Goal: Complete application form

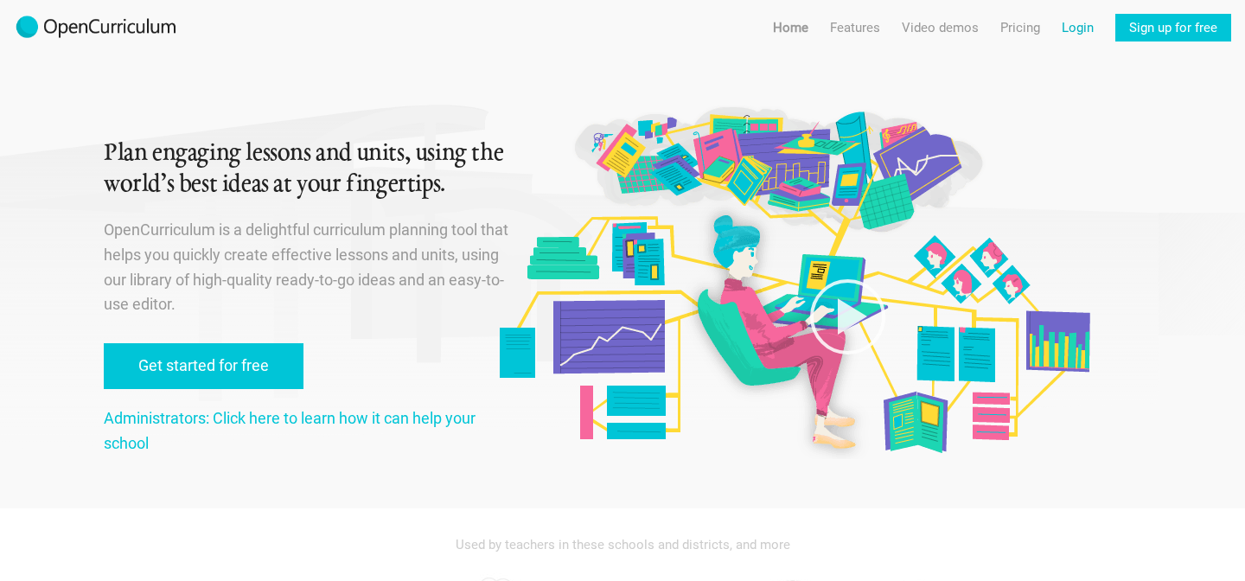
click at [1075, 30] on link "Login" at bounding box center [1077, 28] width 32 height 28
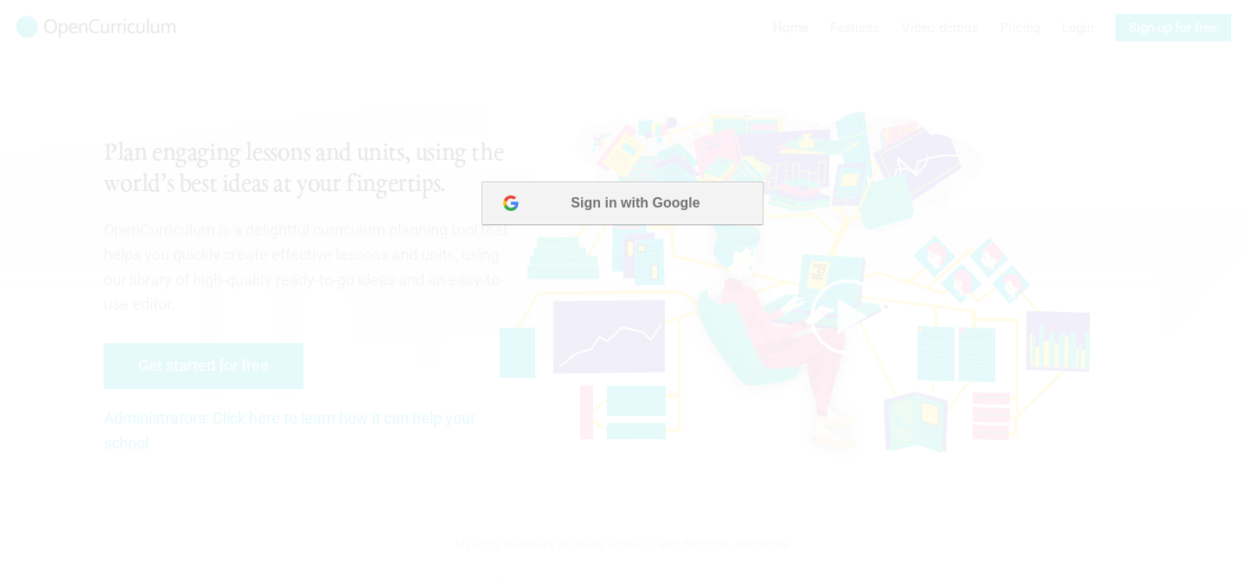
click at [636, 207] on button "Sign in with Google" at bounding box center [621, 203] width 281 height 43
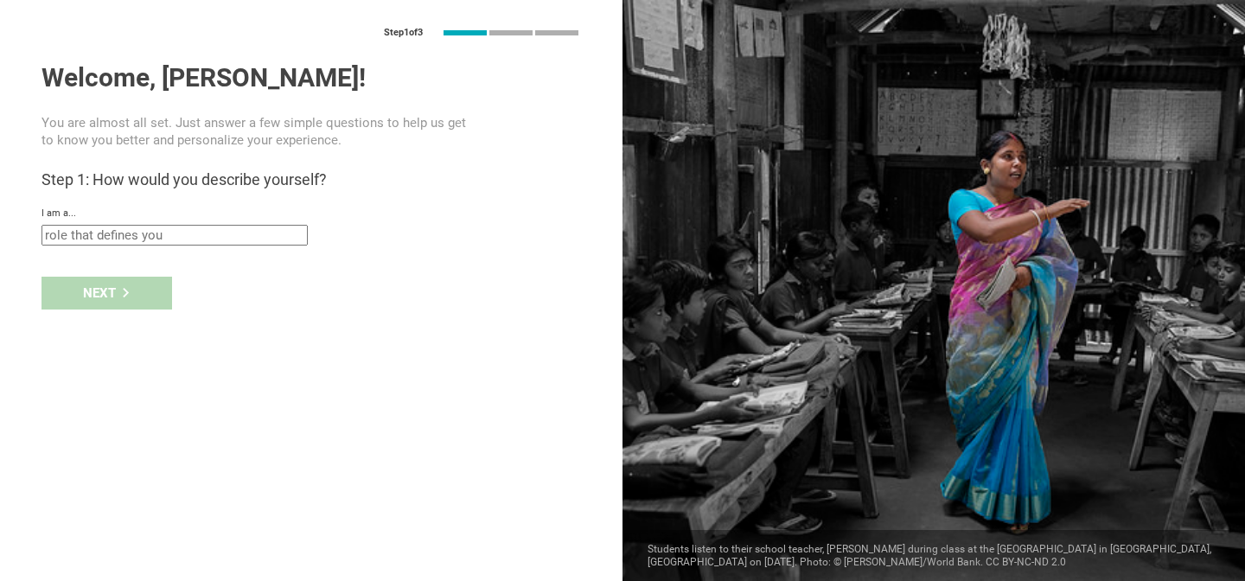
click at [175, 239] on input "text" at bounding box center [174, 235] width 266 height 21
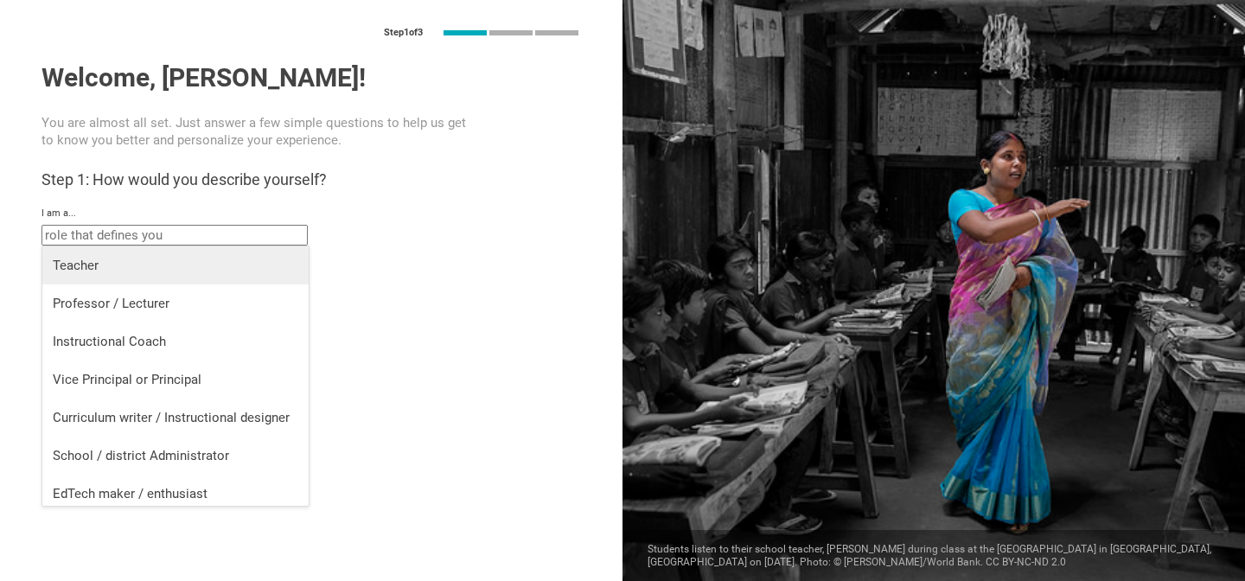
click at [156, 255] on li "Teacher" at bounding box center [175, 265] width 266 height 38
type input "Teacher"
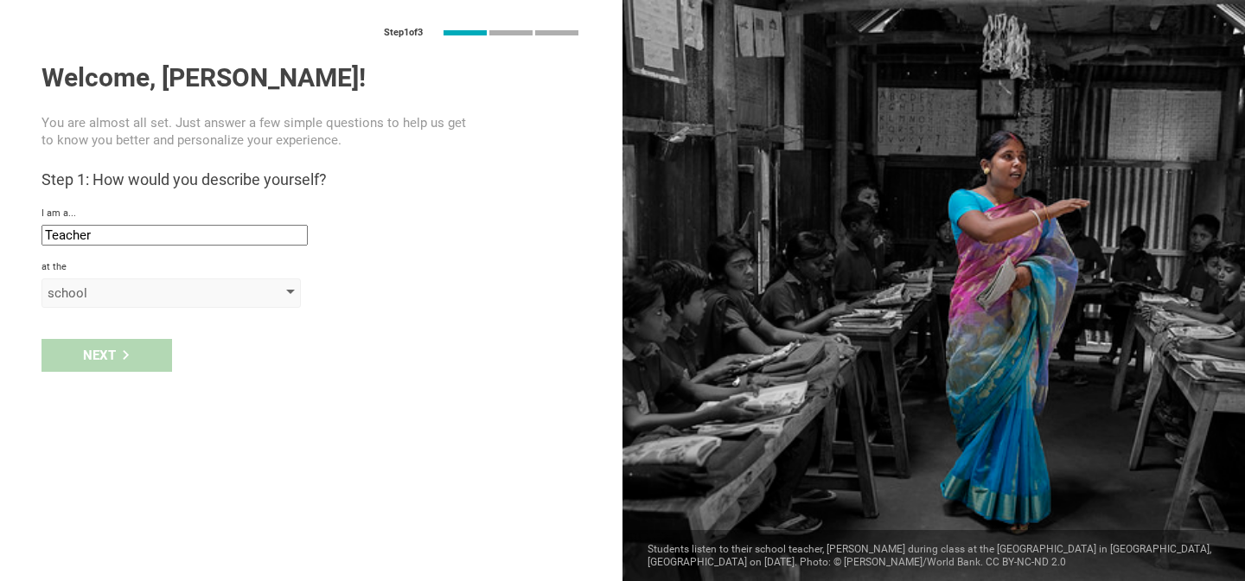
click at [145, 293] on div "school" at bounding box center [147, 292] width 198 height 17
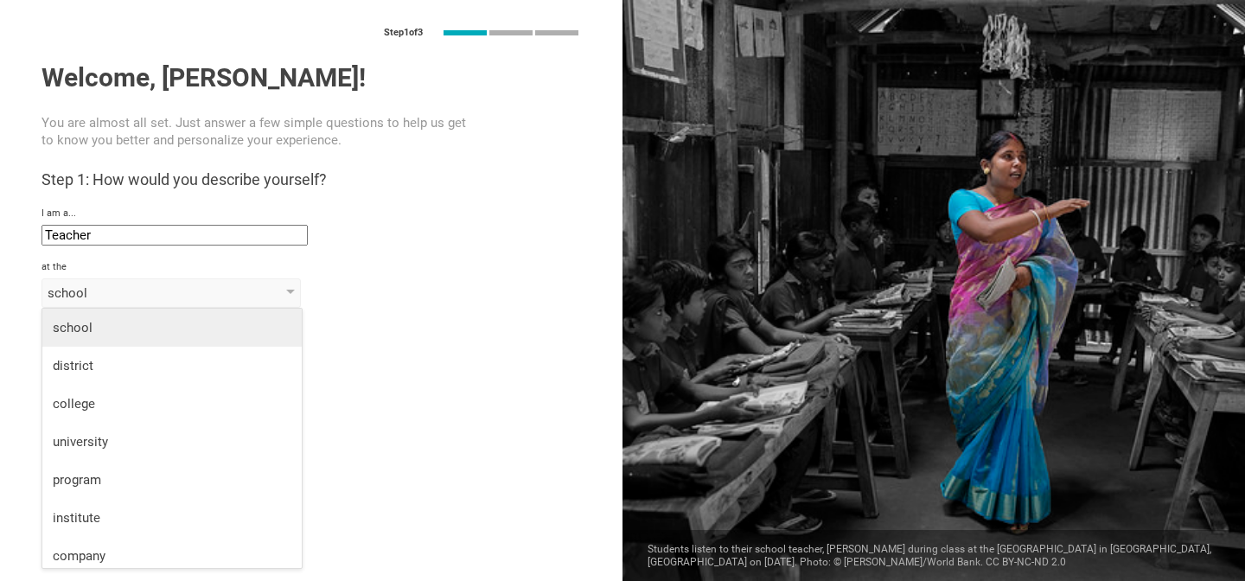
click at [124, 333] on div "school" at bounding box center [172, 327] width 239 height 17
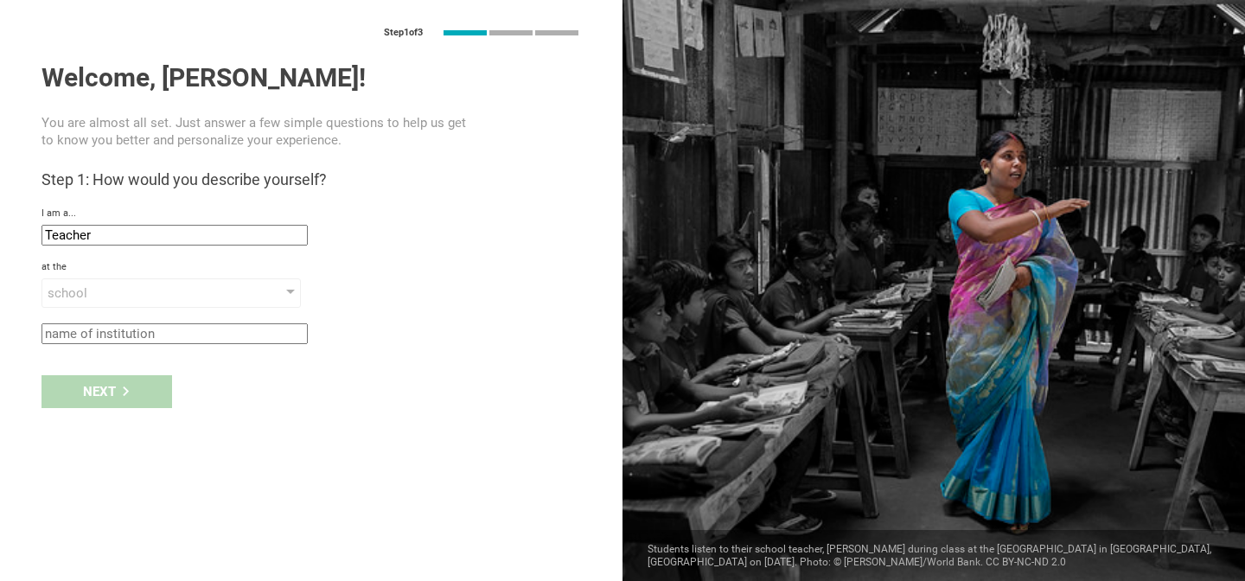
click at [139, 332] on input "text" at bounding box center [174, 333] width 266 height 21
type input "[GEOGRAPHIC_DATA]"
click at [127, 386] on icon at bounding box center [126, 391] width 10 height 10
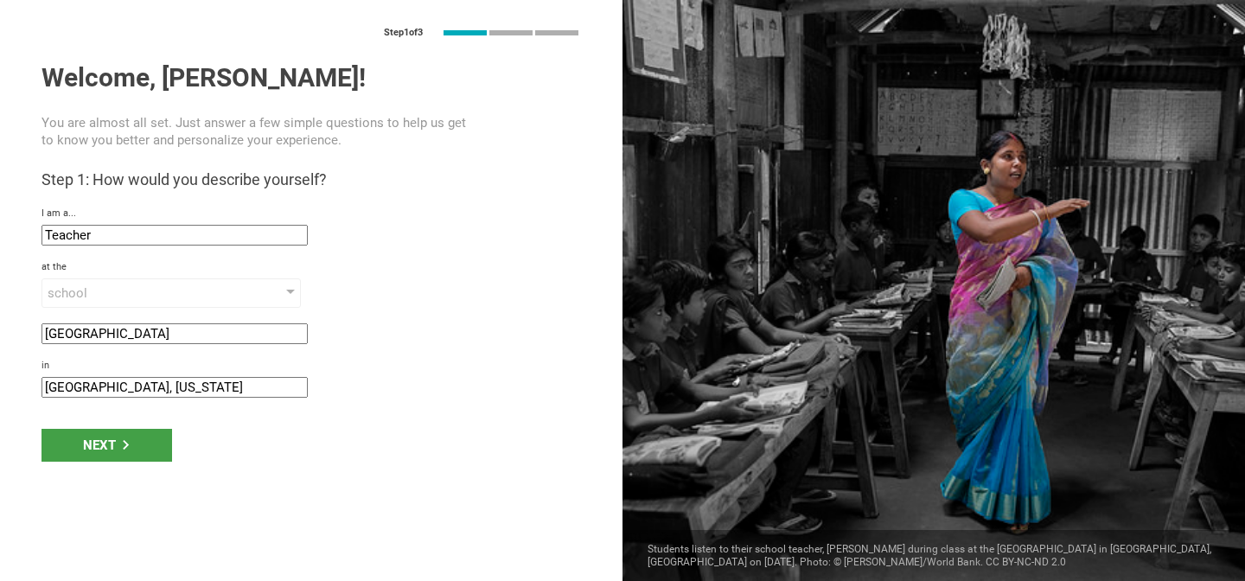
click at [128, 388] on input "[GEOGRAPHIC_DATA], [US_STATE]" at bounding box center [174, 387] width 266 height 21
type input "[GEOGRAPHIC_DATA]"
click at [108, 448] on div "Next" at bounding box center [106, 445] width 131 height 33
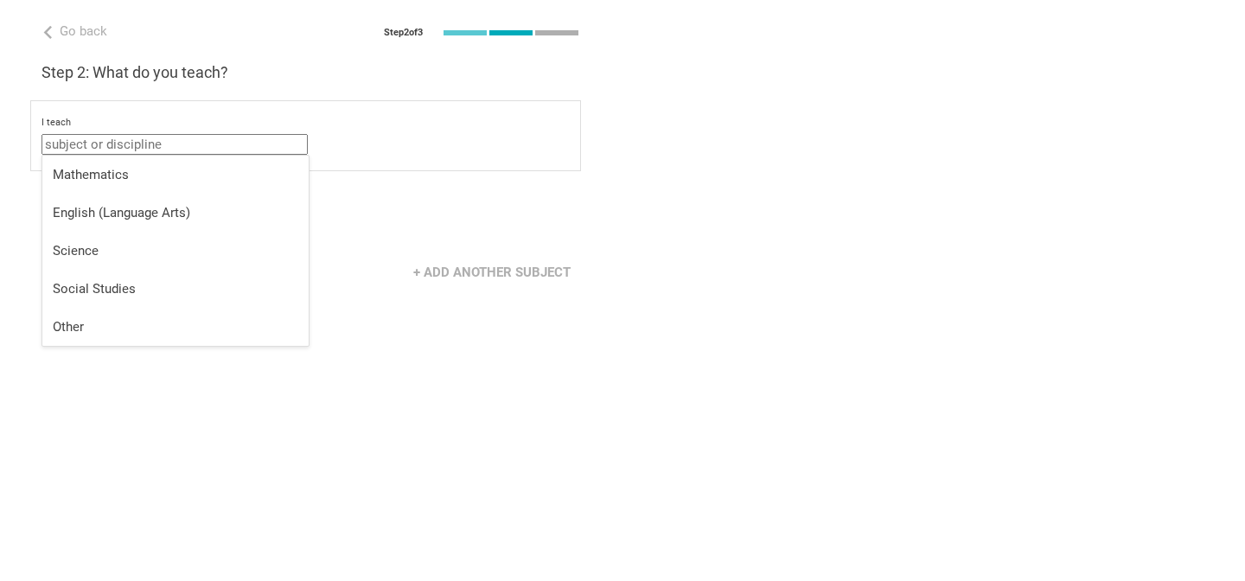
click at [105, 148] on input "text" at bounding box center [174, 144] width 266 height 21
click at [155, 182] on div "Mathematics" at bounding box center [175, 174] width 245 height 17
type input "Mathematics"
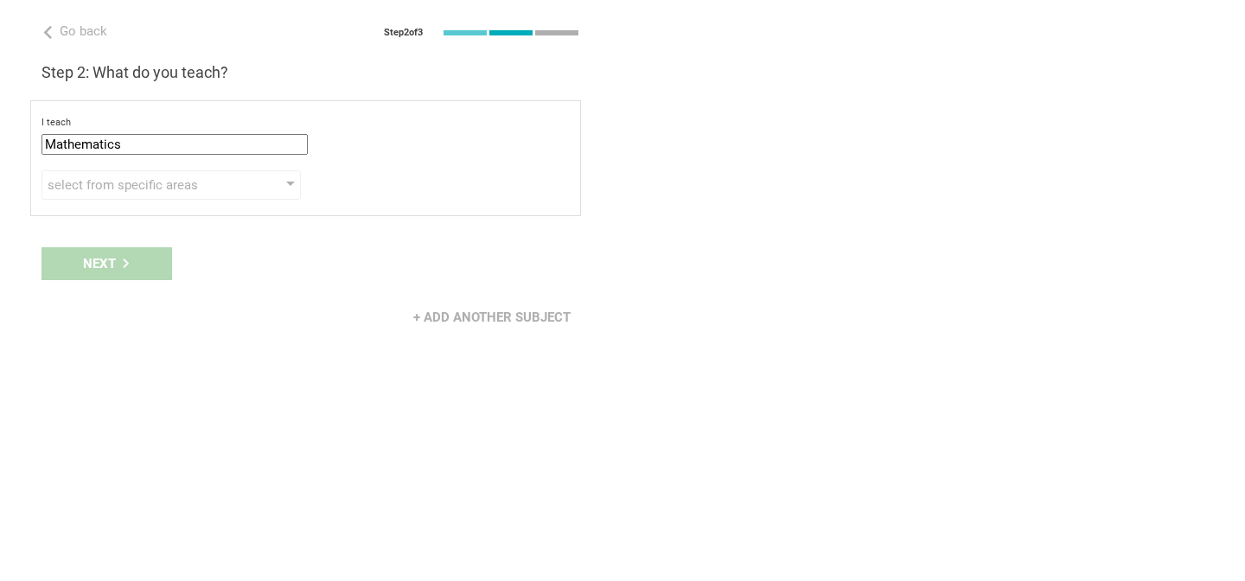
click at [158, 148] on input "Mathematics" at bounding box center [174, 144] width 266 height 21
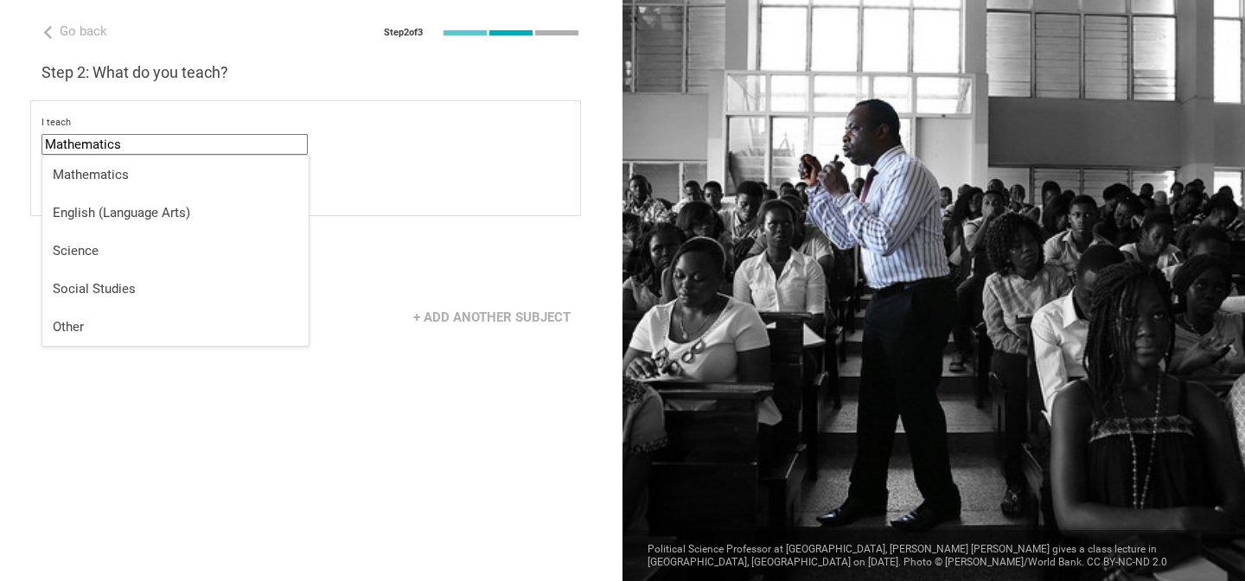
click at [343, 134] on div "I teach Mathematics Mathematics English (Language Arts) Science Social Studies …" at bounding box center [305, 136] width 528 height 38
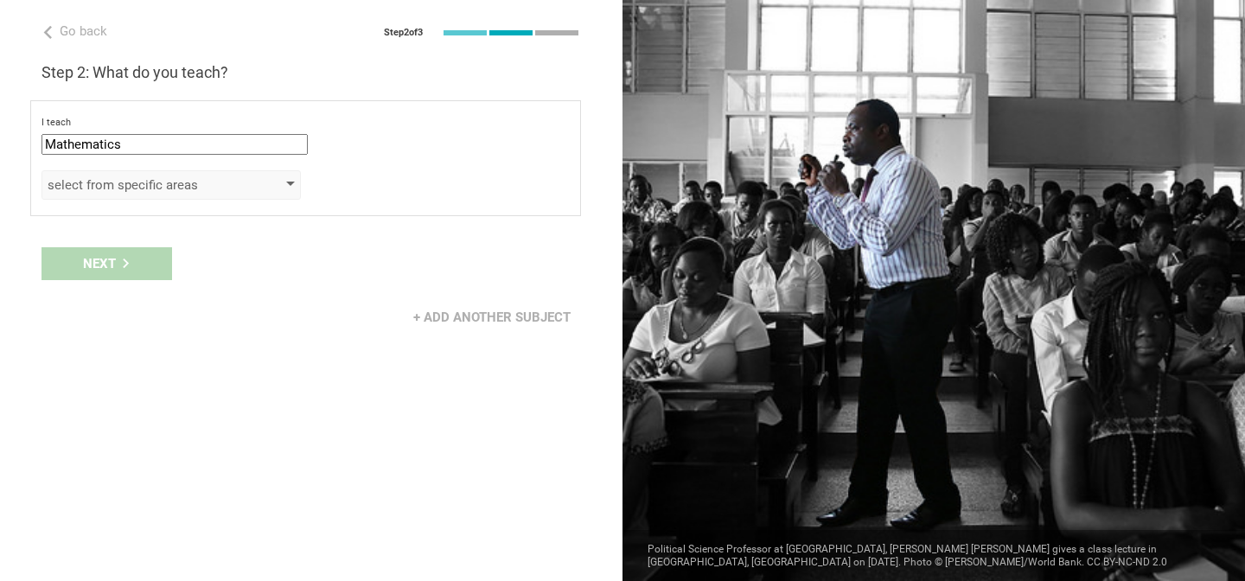
click at [201, 190] on div "select from specific areas" at bounding box center [147, 184] width 198 height 17
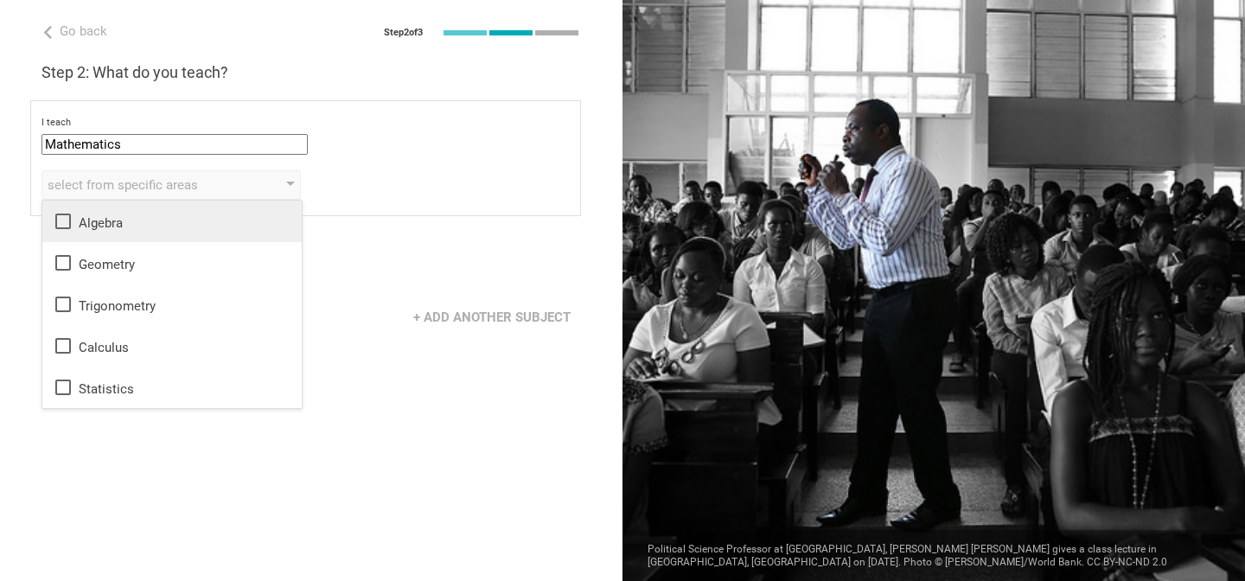
click at [143, 232] on li "Algebra" at bounding box center [171, 221] width 259 height 41
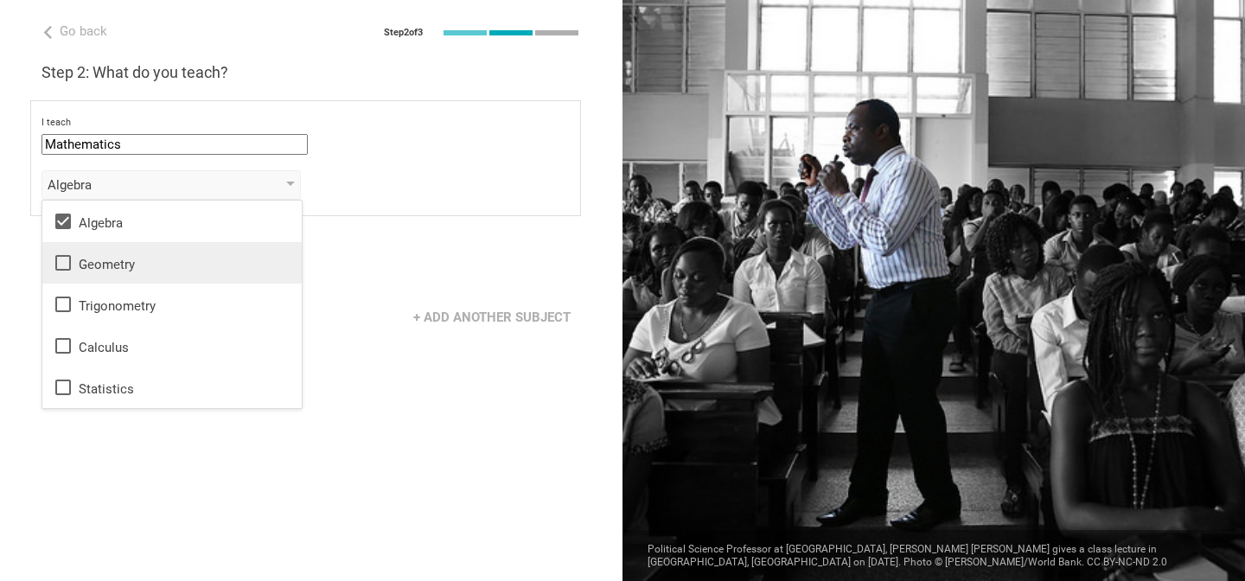
click at [181, 265] on div "Geometry" at bounding box center [172, 262] width 239 height 21
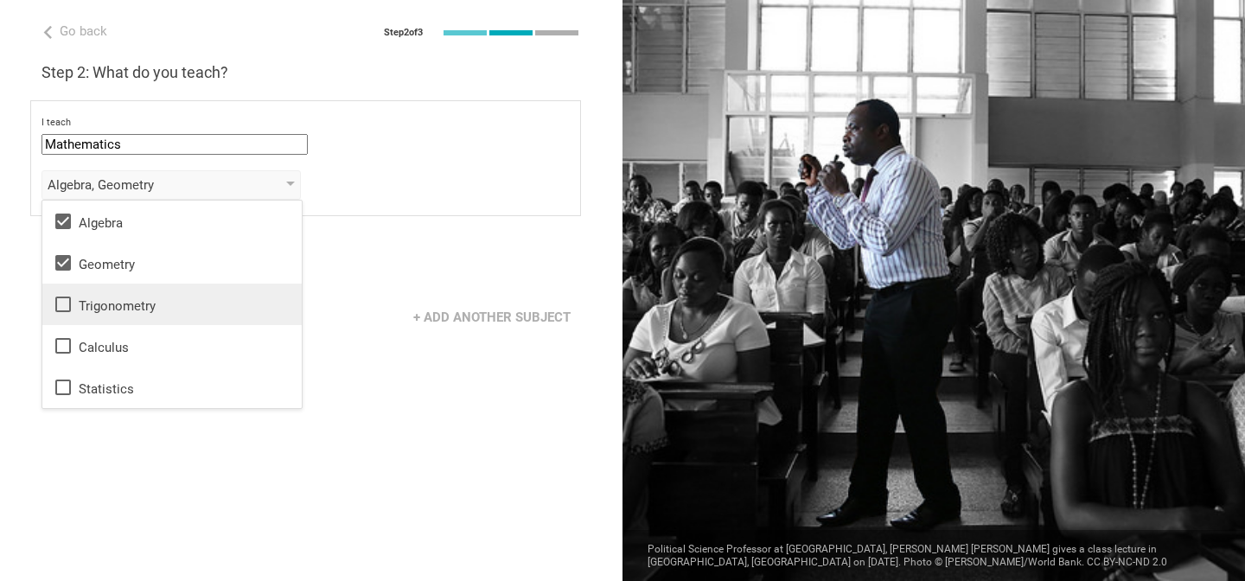
click at [143, 299] on div "Trigonometry" at bounding box center [172, 304] width 239 height 21
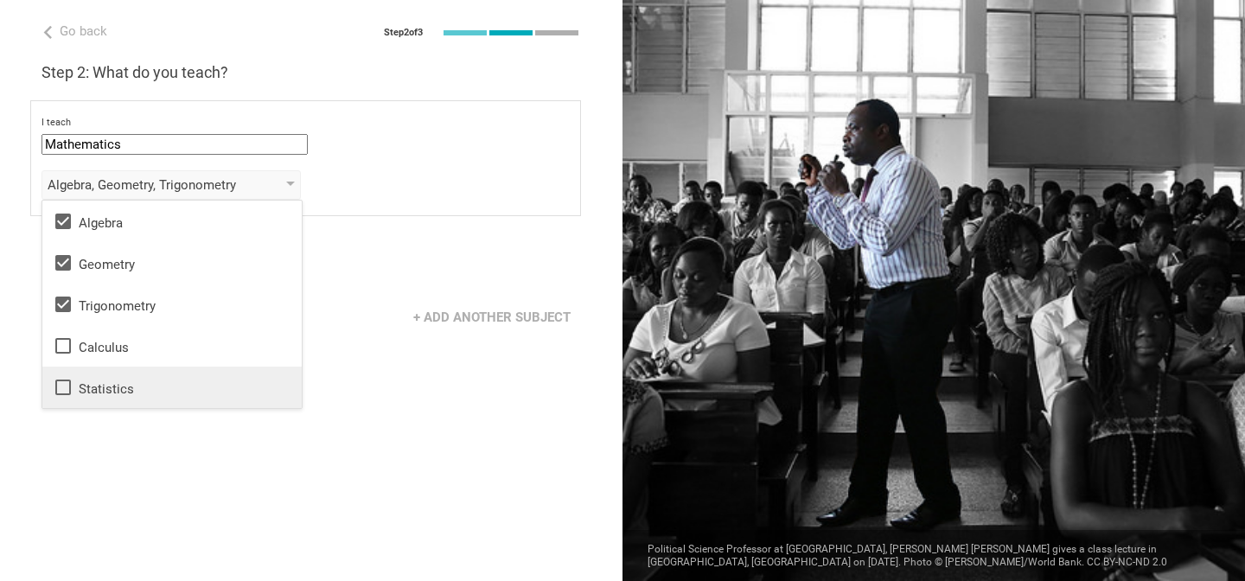
click at [111, 389] on div "Statistics" at bounding box center [172, 387] width 239 height 21
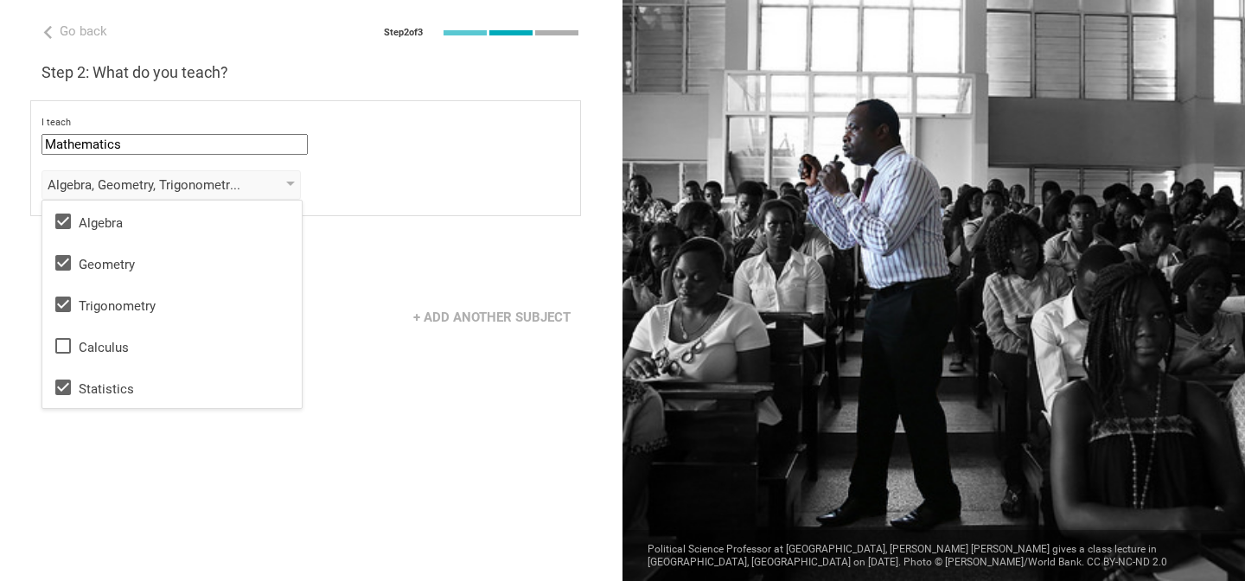
click at [411, 358] on div "Go back Step 2 of 3 Welcome, [PERSON_NAME]! You are almost all set. Just answer…" at bounding box center [311, 290] width 622 height 581
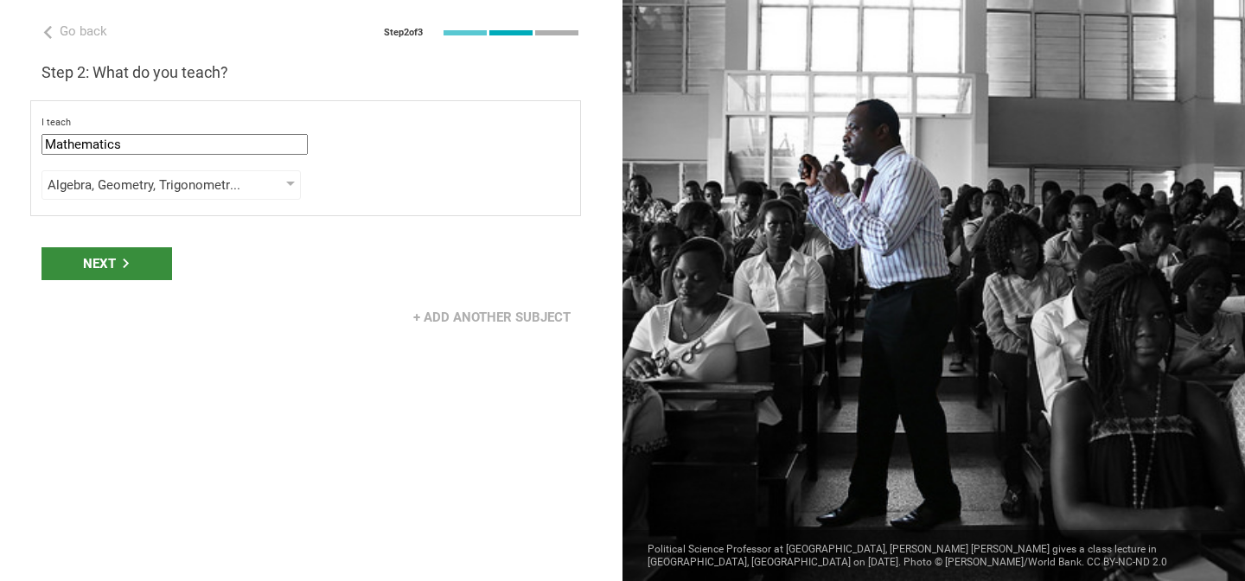
click at [124, 264] on icon at bounding box center [126, 263] width 6 height 10
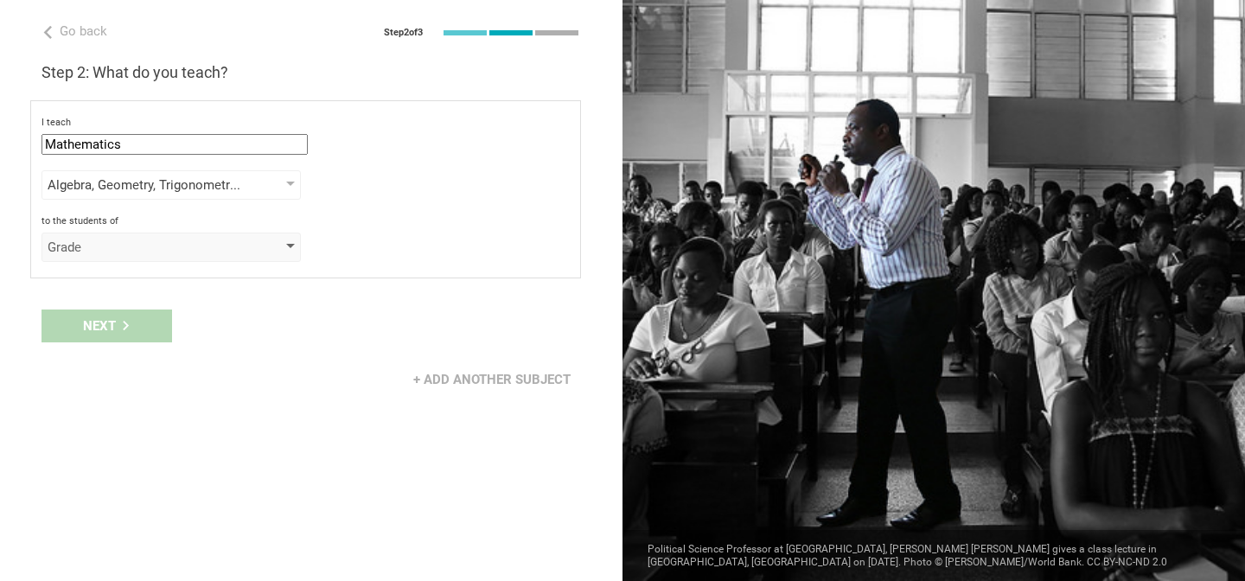
click at [124, 245] on div "Grade" at bounding box center [147, 247] width 198 height 17
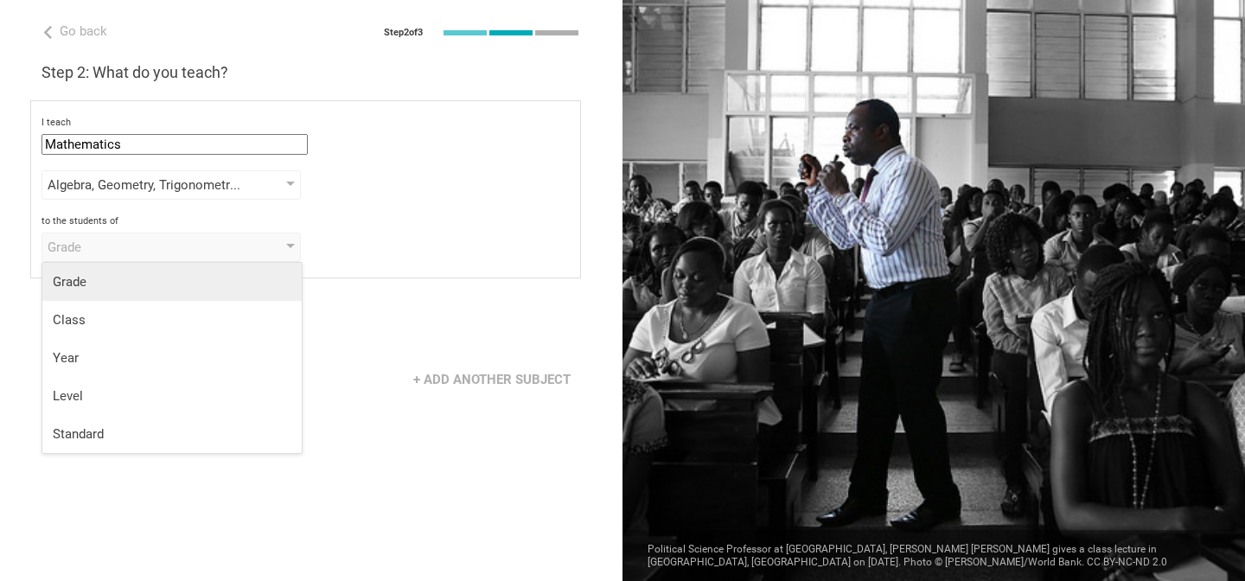
click at [112, 278] on div "Grade" at bounding box center [172, 281] width 239 height 17
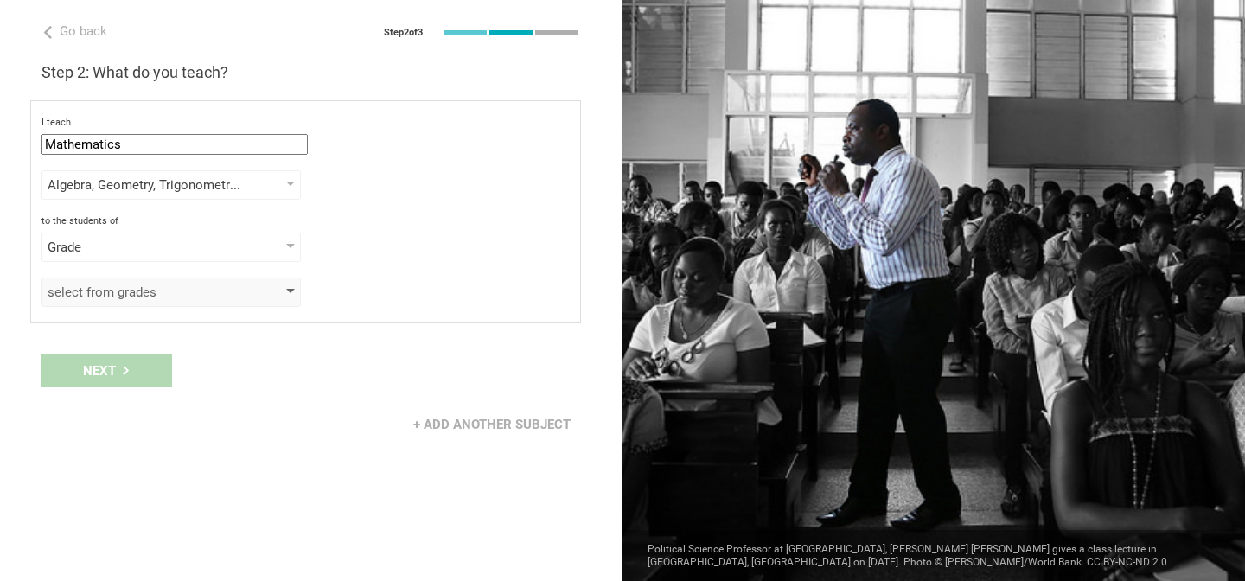
click at [108, 292] on div "select from grades" at bounding box center [147, 292] width 198 height 17
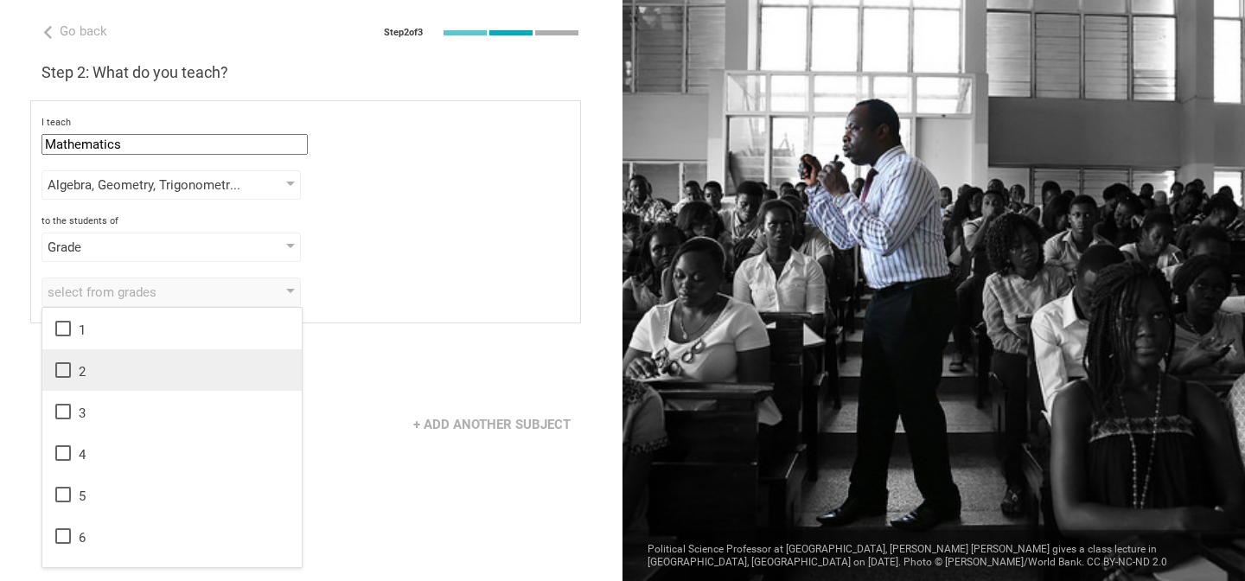
click at [68, 366] on icon at bounding box center [63, 370] width 16 height 16
click at [392, 370] on div "Next" at bounding box center [311, 371] width 622 height 54
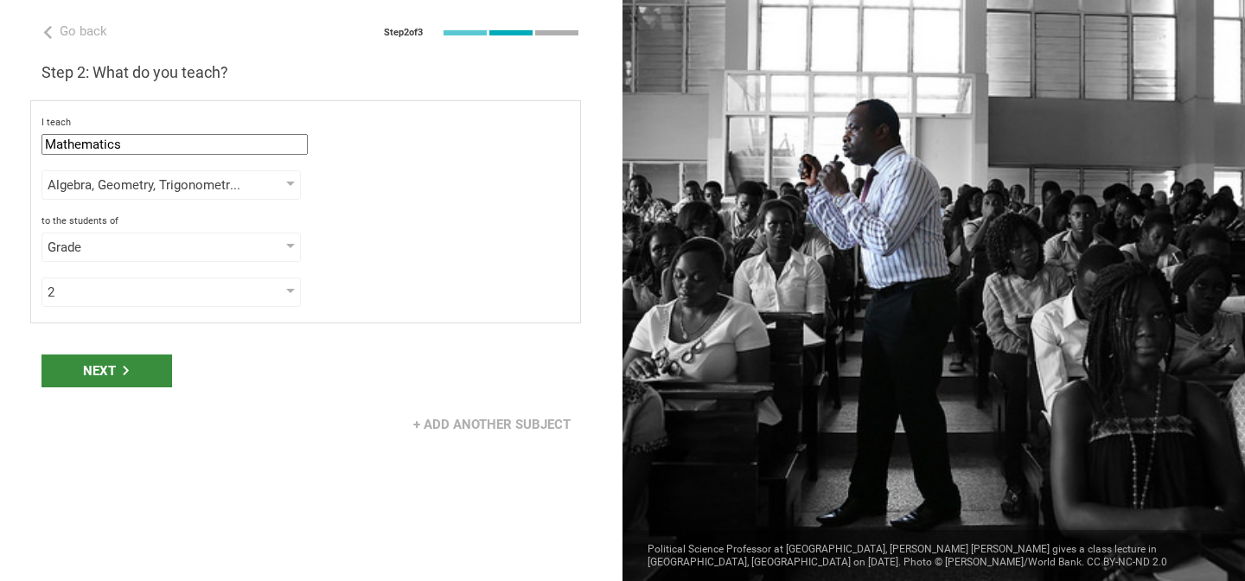
click at [130, 382] on div "Next" at bounding box center [106, 370] width 131 height 33
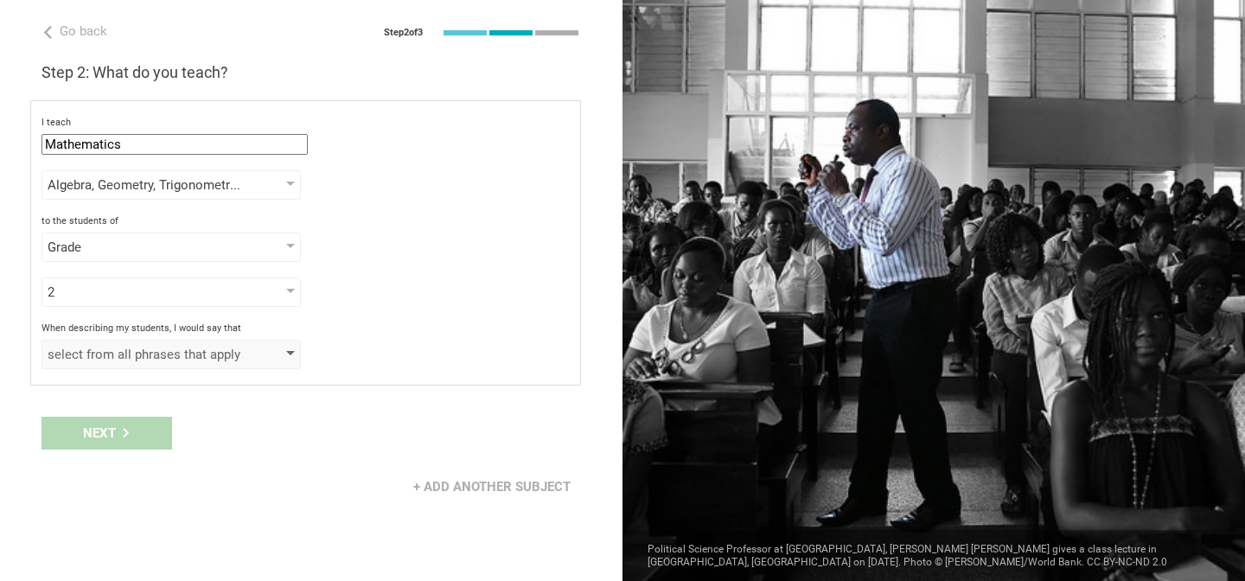
click at [141, 366] on div "select from all phrases that apply" at bounding box center [170, 354] width 259 height 29
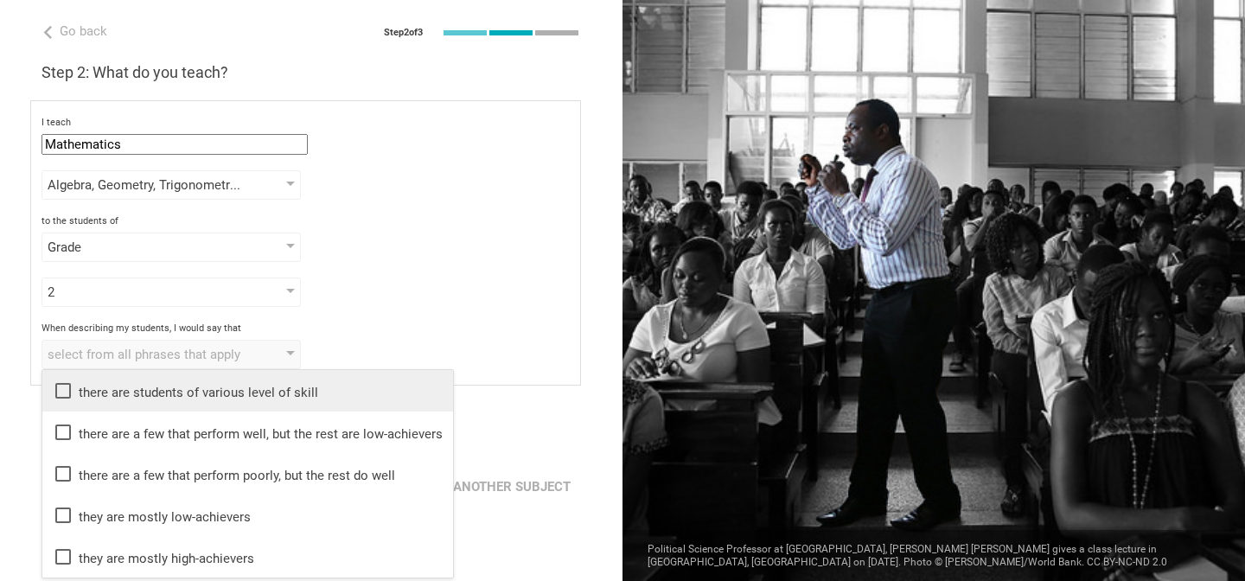
click at [220, 396] on div "there are students of various level of skill" at bounding box center [248, 390] width 390 height 21
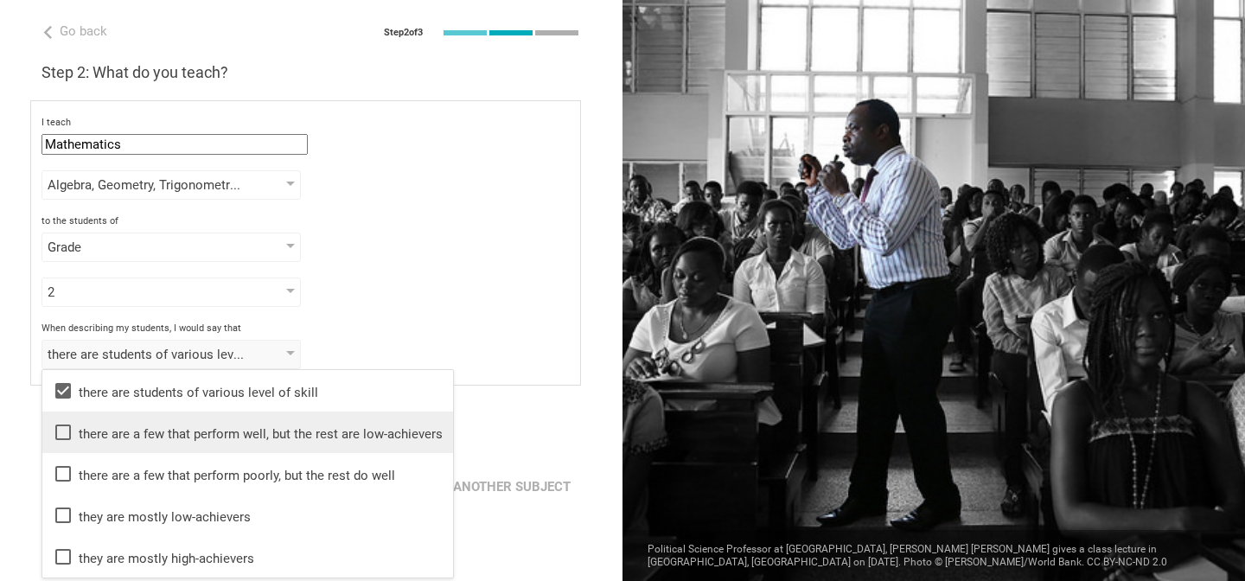
click at [237, 436] on div "there are a few that perform well, but the rest are low-achievers" at bounding box center [248, 432] width 390 height 21
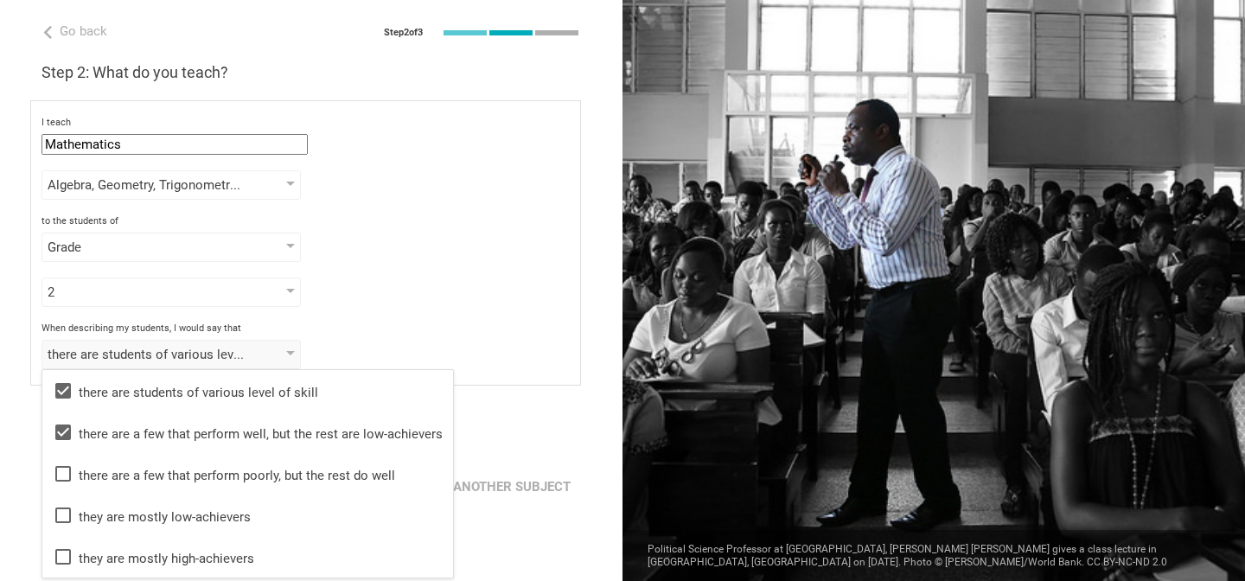
click at [488, 421] on div "Next" at bounding box center [311, 433] width 622 height 54
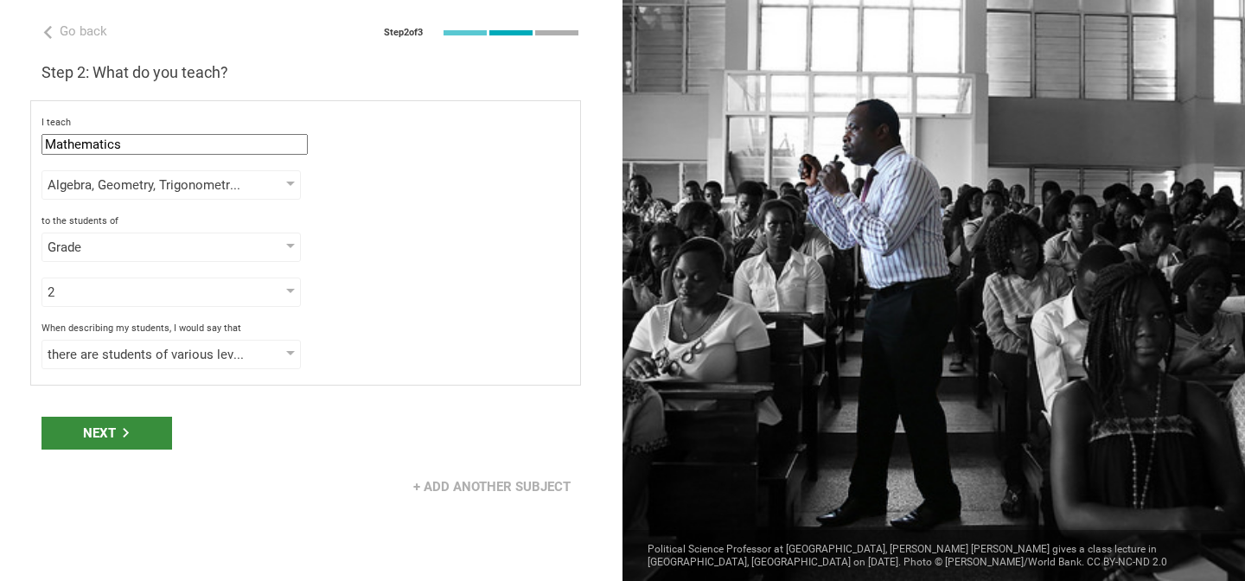
click at [129, 424] on div "Next" at bounding box center [106, 433] width 131 height 33
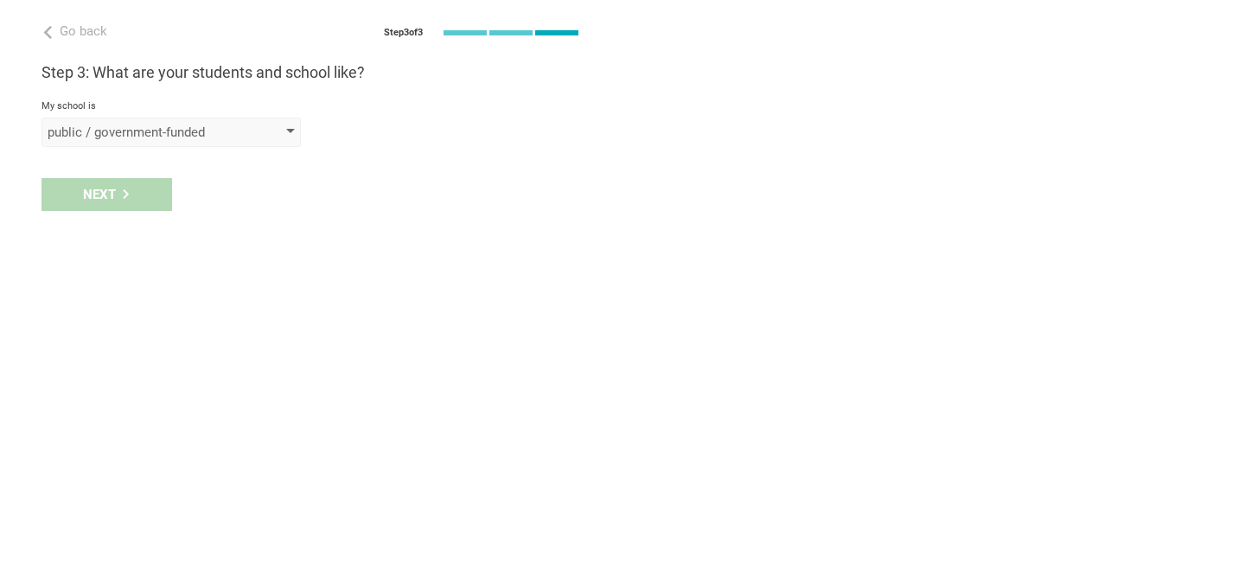
click at [108, 145] on div "public / government-funded" at bounding box center [170, 132] width 259 height 29
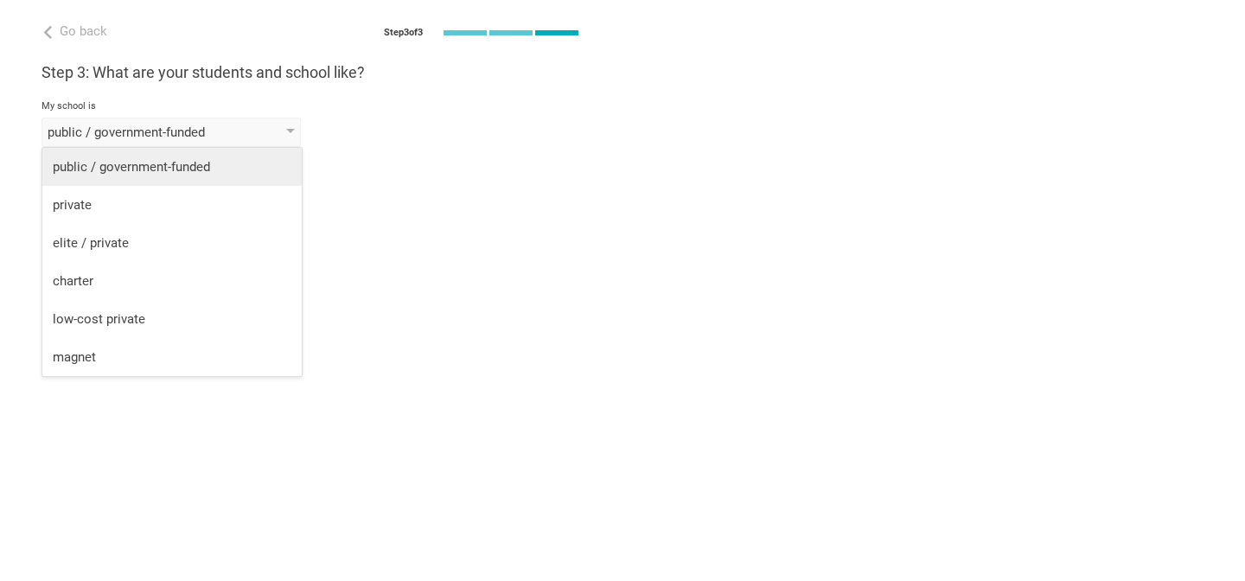
click at [108, 163] on div "public / government-funded" at bounding box center [172, 166] width 239 height 17
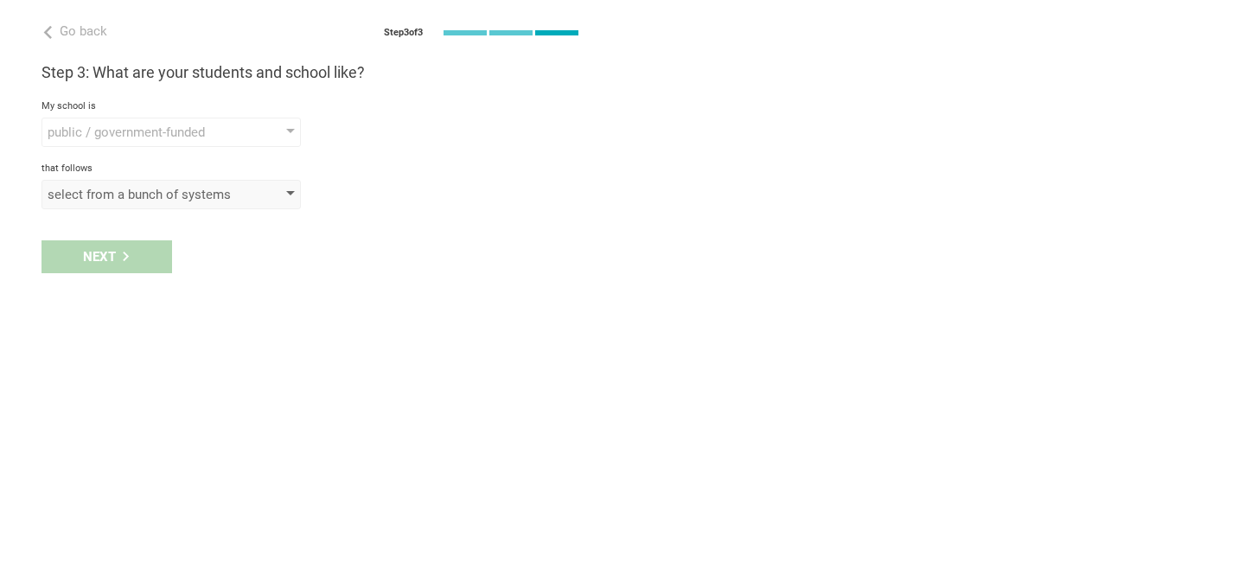
click at [110, 200] on div "select from a bunch of systems" at bounding box center [147, 194] width 198 height 17
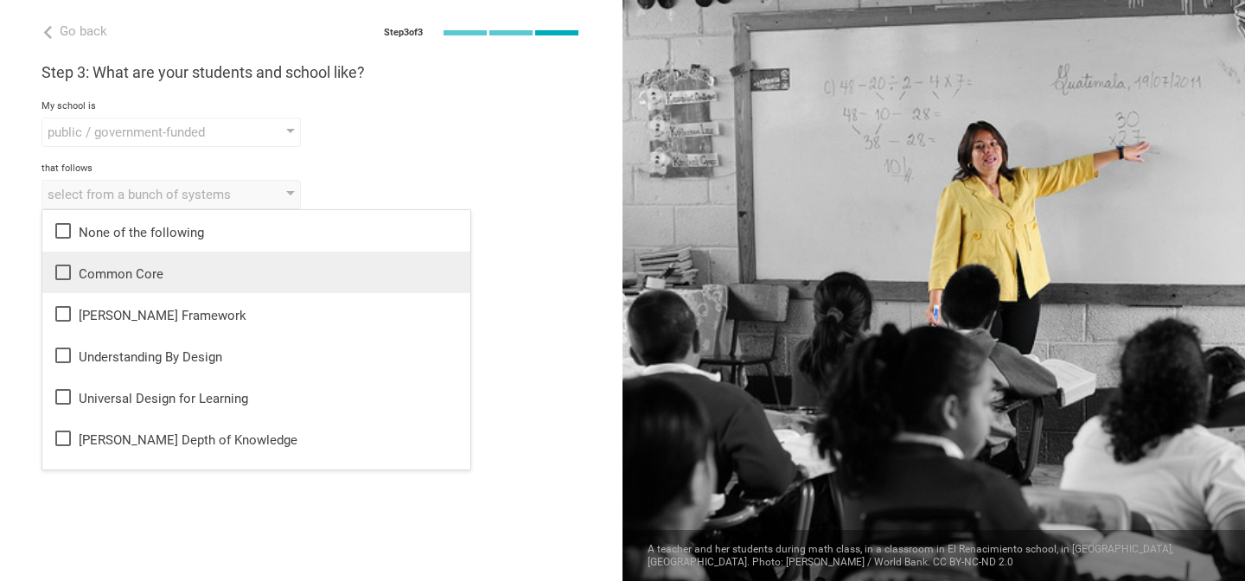
click at [66, 272] on icon at bounding box center [63, 272] width 21 height 21
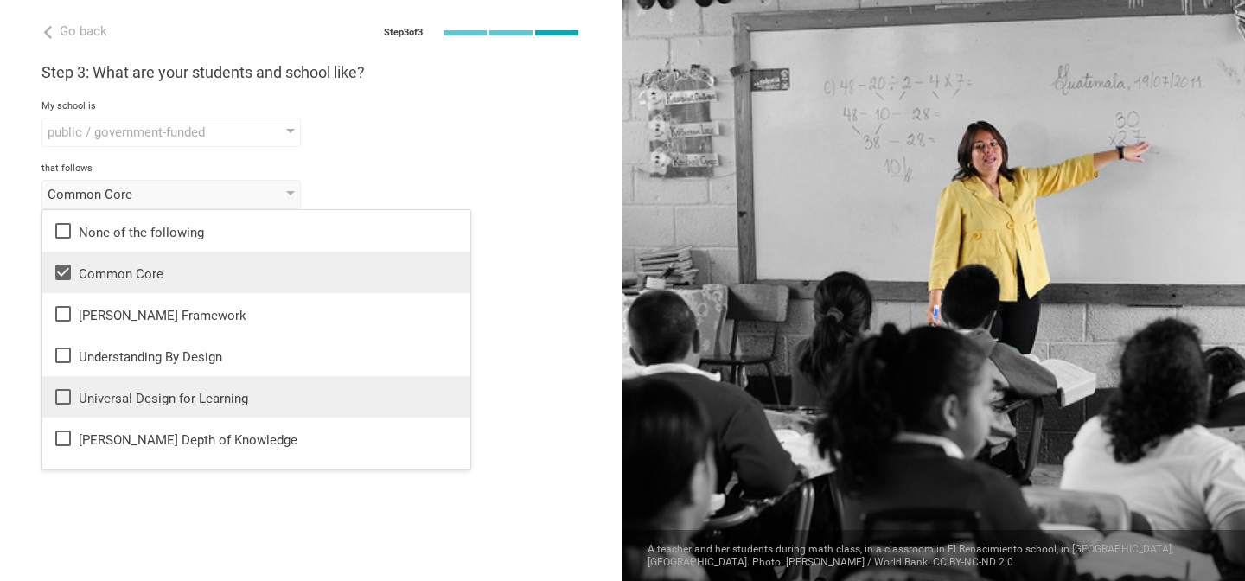
click at [66, 398] on icon at bounding box center [63, 396] width 21 height 21
click at [118, 558] on div "Go back Step 3 of 3 Welcome, [PERSON_NAME]! You are almost all set. Just answer…" at bounding box center [311, 290] width 622 height 581
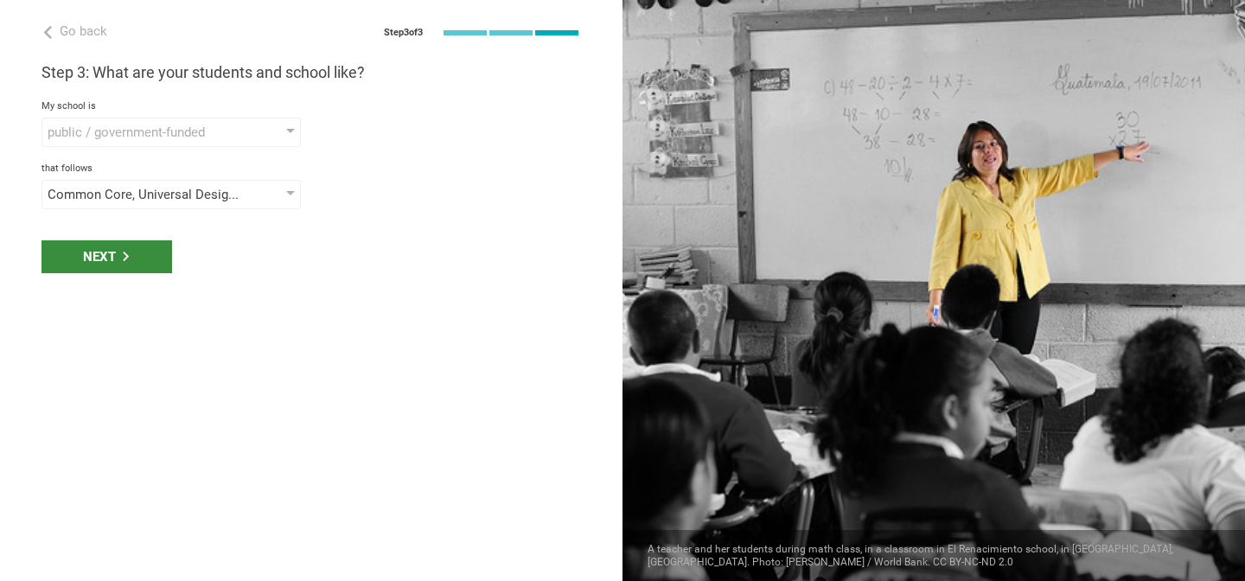
click at [91, 266] on div "Next" at bounding box center [106, 256] width 131 height 33
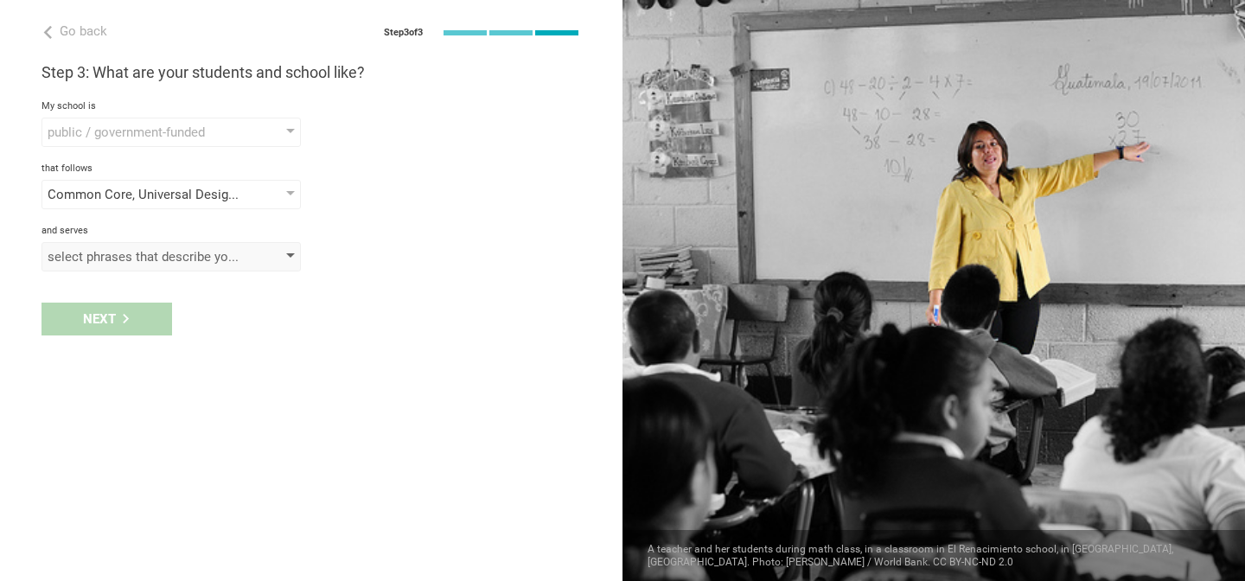
click at [118, 261] on div "select phrases that describe your student population" at bounding box center [147, 256] width 198 height 17
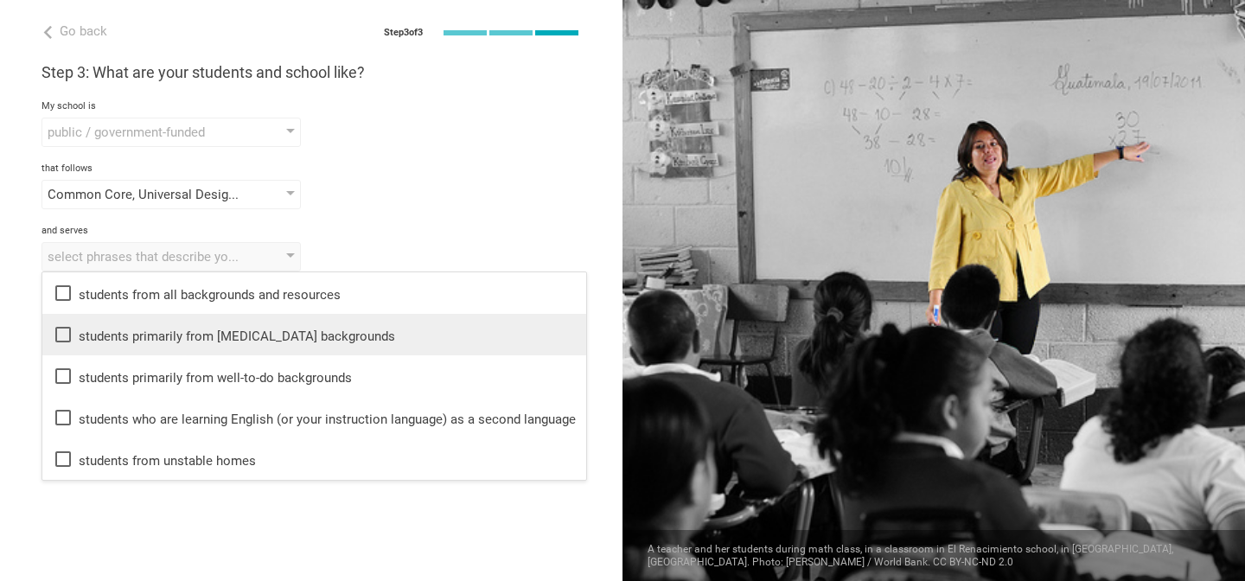
click at [100, 334] on div "students primarily from [MEDICAL_DATA] backgrounds" at bounding box center [314, 334] width 523 height 21
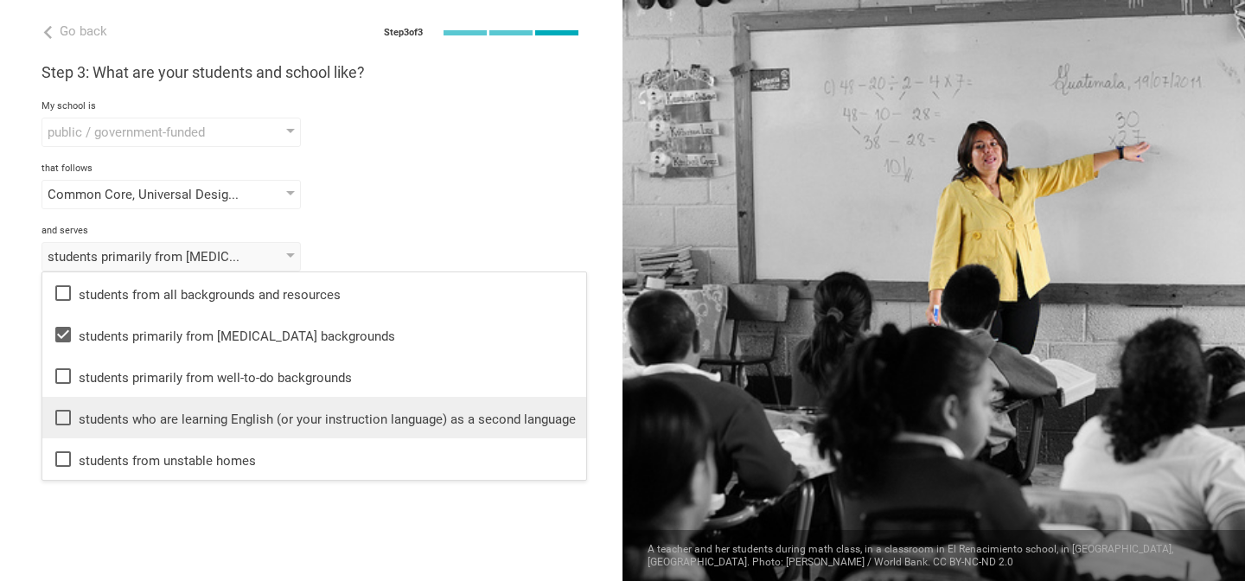
click at [130, 420] on div "students who are learning English (or your instruction language) as a second la…" at bounding box center [314, 417] width 523 height 21
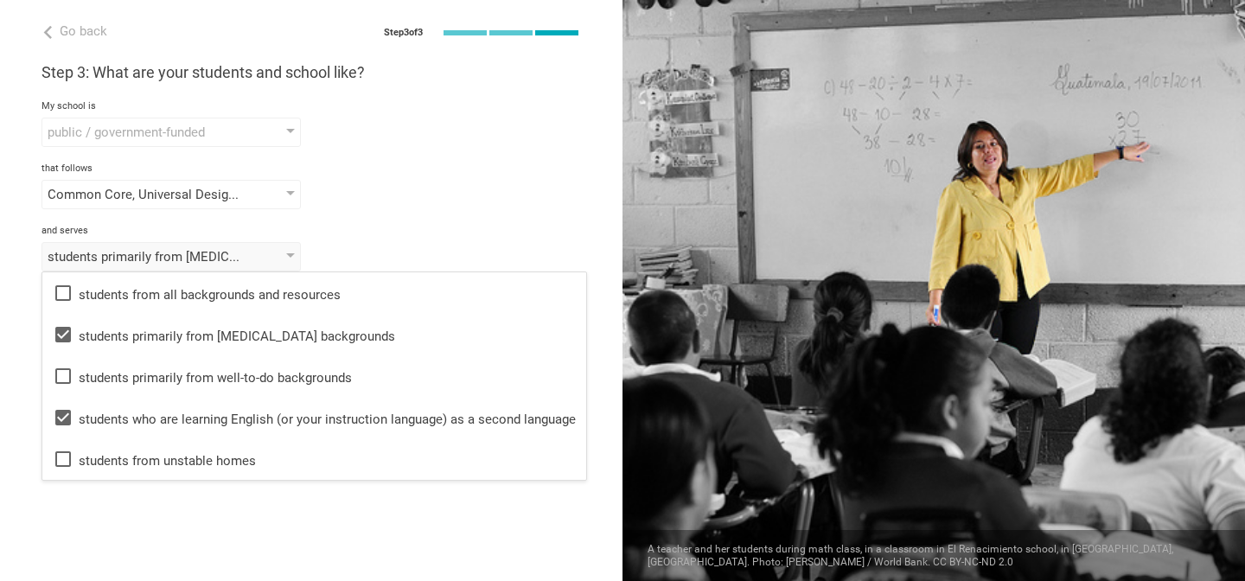
click at [168, 537] on div "Go back Step 3 of 3 Welcome, [PERSON_NAME]! You are almost all set. Just answer…" at bounding box center [311, 290] width 622 height 581
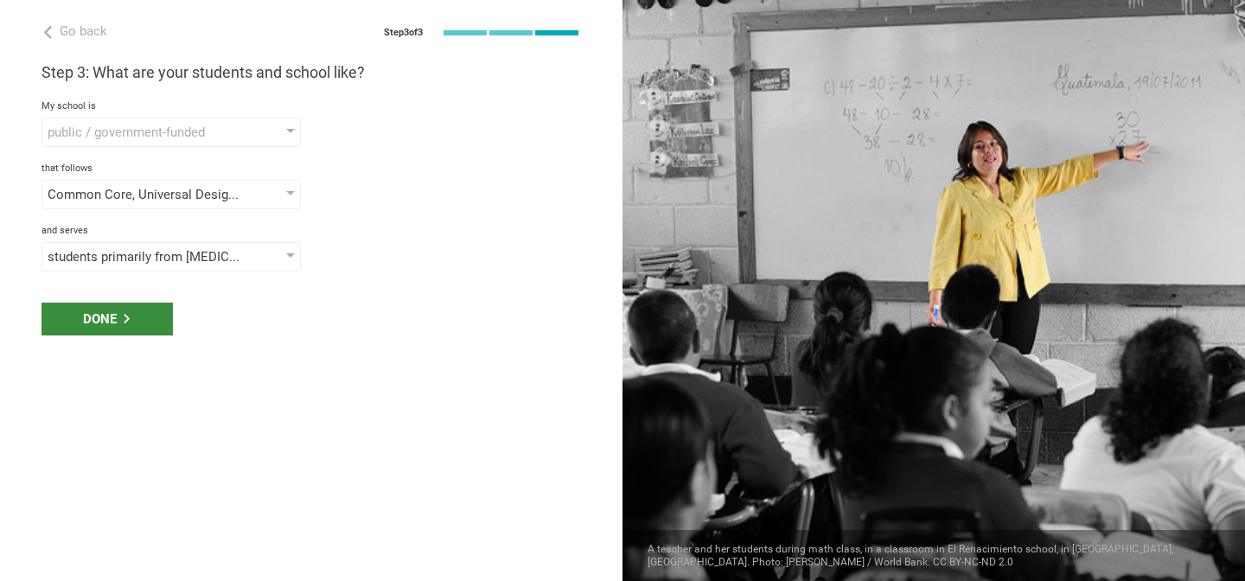
click at [118, 315] on div "Done" at bounding box center [106, 319] width 131 height 33
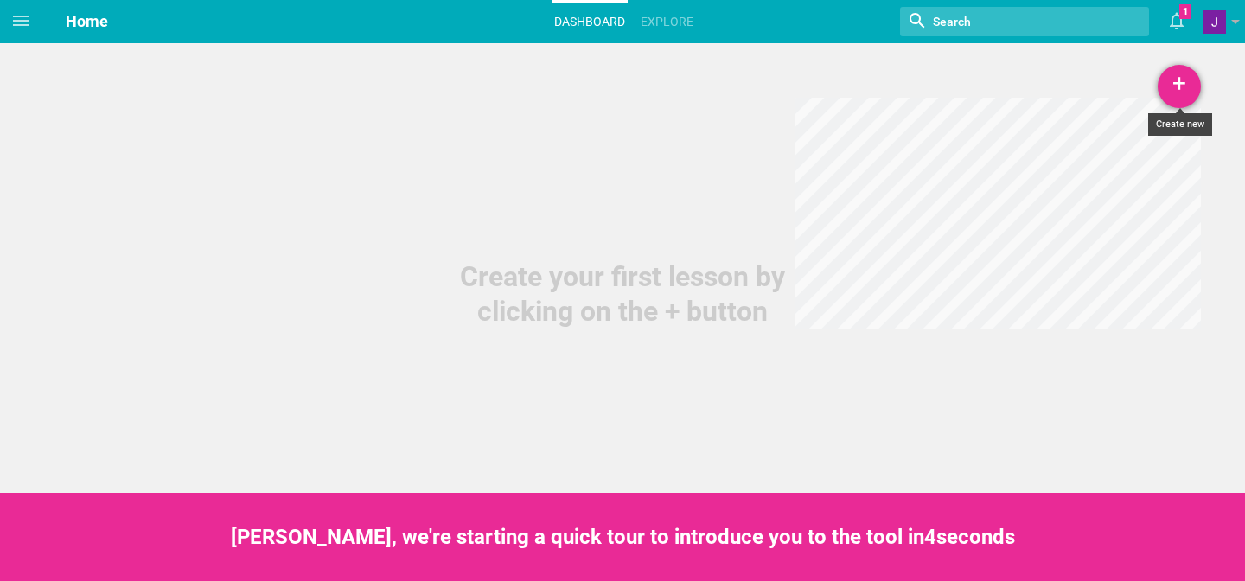
click at [1174, 86] on div "+" at bounding box center [1178, 86] width 43 height 43
